Goal: Find specific page/section: Find specific page/section

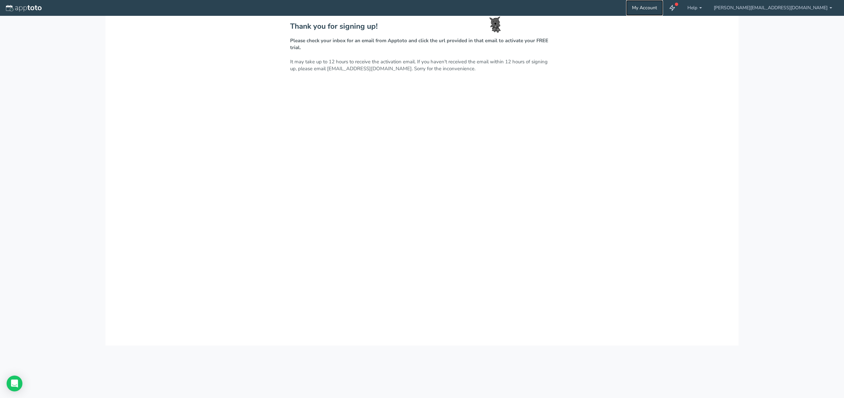
click at [663, 9] on link "My Account" at bounding box center [644, 8] width 37 height 16
click at [663, 6] on link "My Account" at bounding box center [644, 8] width 37 height 16
click at [675, 8] on icon at bounding box center [672, 8] width 7 height 7
drag, startPoint x: 677, startPoint y: 66, endPoint x: 621, endPoint y: 71, distance: 55.9
click at [675, 66] on div "Thank you for signing up! Please check your inbox for an email from Apptoto and…" at bounding box center [421, 181] width 633 height 330
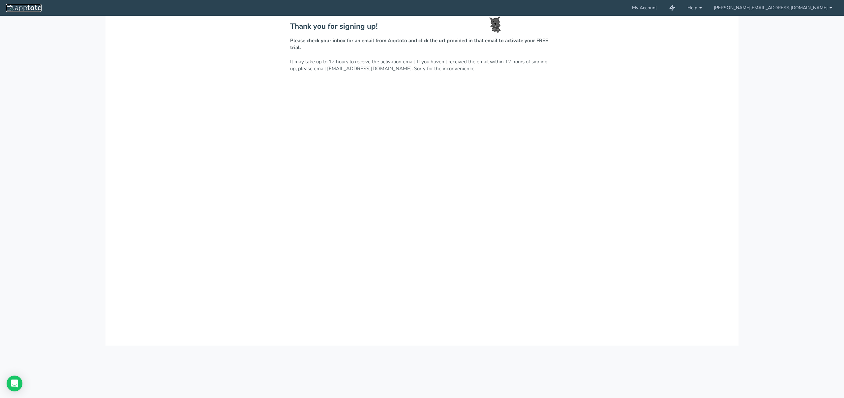
click at [10, 7] on img at bounding box center [24, 8] width 36 height 7
click at [831, 9] on link "[PERSON_NAME][EMAIL_ADDRESS][DOMAIN_NAME]" at bounding box center [772, 8] width 130 height 16
click at [678, 47] on div "Thank you for signing up! Please check your inbox for an email from Apptoto and…" at bounding box center [421, 181] width 633 height 330
